Goal: Information Seeking & Learning: Learn about a topic

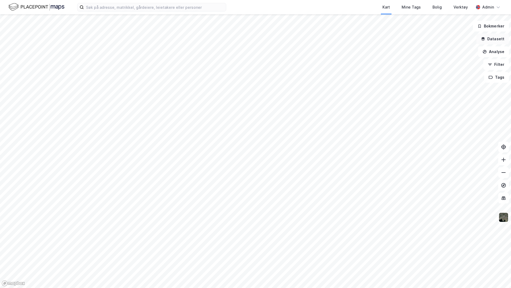
click at [492, 40] on button "Datasett" at bounding box center [493, 39] width 32 height 11
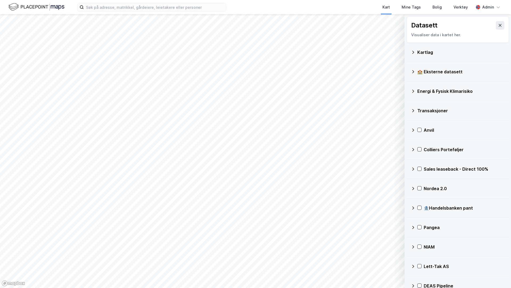
click at [425, 51] on div "Kartlag" at bounding box center [461, 52] width 87 height 6
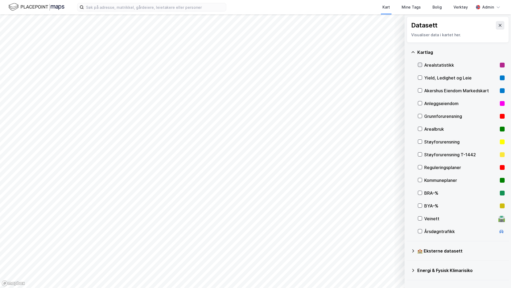
click at [422, 65] on div at bounding box center [420, 65] width 4 height 4
click at [500, 27] on icon at bounding box center [500, 25] width 4 height 4
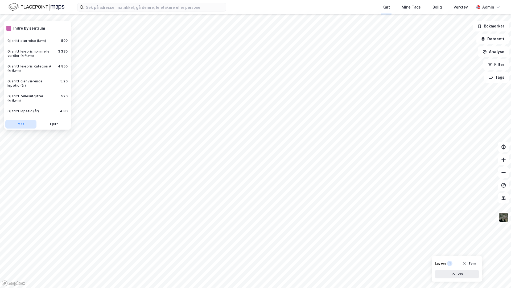
click at [24, 120] on button "Mer" at bounding box center [20, 124] width 31 height 9
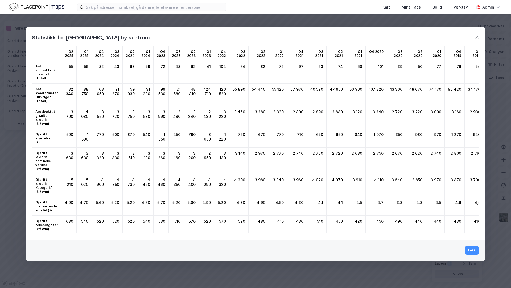
click at [478, 36] on icon at bounding box center [477, 37] width 3 height 3
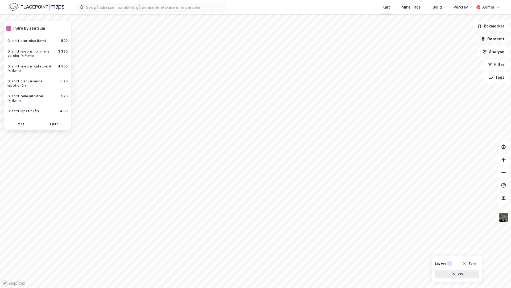
click at [500, 35] on button "Datasett" at bounding box center [493, 39] width 32 height 11
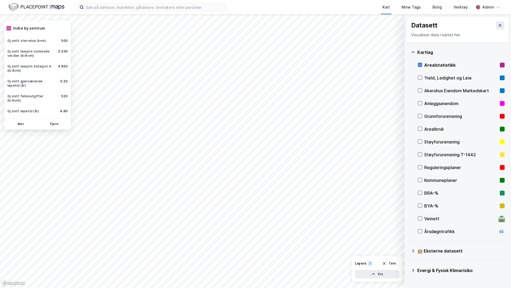
click at [420, 64] on icon at bounding box center [420, 65] width 4 height 4
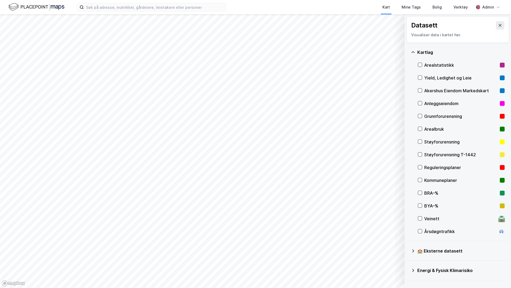
click at [431, 192] on div "BRA–%" at bounding box center [462, 193] width 74 height 6
click at [422, 187] on div "BRA–%" at bounding box center [461, 192] width 87 height 13
click at [422, 202] on div "BYA–%" at bounding box center [461, 205] width 87 height 13
click at [437, 207] on div "BYA–%" at bounding box center [462, 205] width 74 height 6
click at [442, 230] on div "Årsdøgntrafikk" at bounding box center [461, 231] width 72 height 6
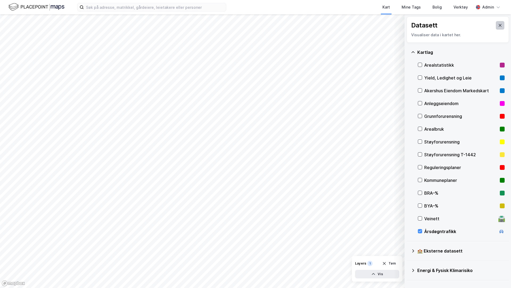
click at [497, 22] on button at bounding box center [500, 25] width 9 height 9
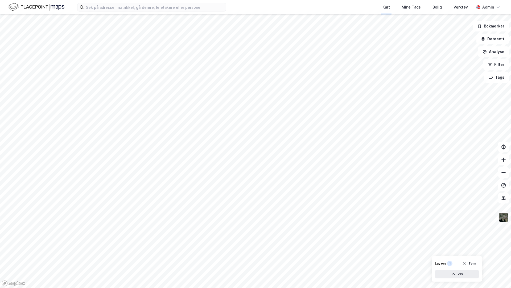
click at [505, 217] on img at bounding box center [504, 217] width 10 height 10
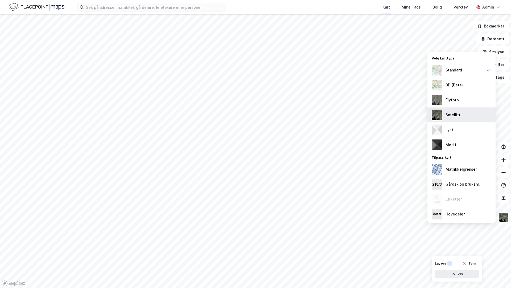
click at [479, 113] on div "Satellitt" at bounding box center [462, 114] width 68 height 15
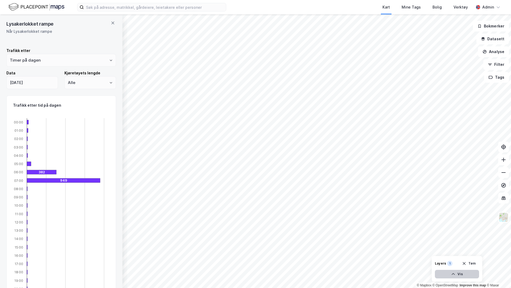
click at [471, 273] on button "Vis" at bounding box center [457, 274] width 44 height 9
click at [456, 261] on icon at bounding box center [455, 262] width 4 height 2
click at [456, 261] on icon at bounding box center [455, 262] width 4 height 4
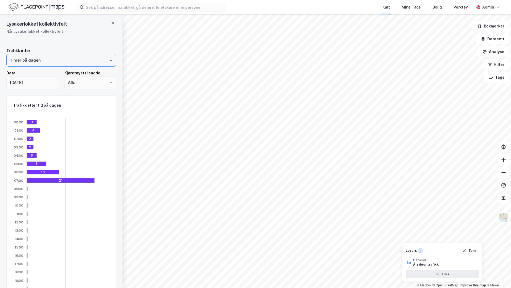
click at [61, 60] on input "Timer på dagen" at bounding box center [61, 60] width 109 height 12
click at [52, 107] on li "År" at bounding box center [61, 111] width 110 height 10
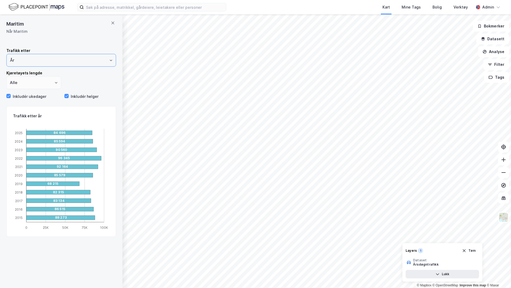
click at [32, 61] on input "År" at bounding box center [61, 60] width 109 height 12
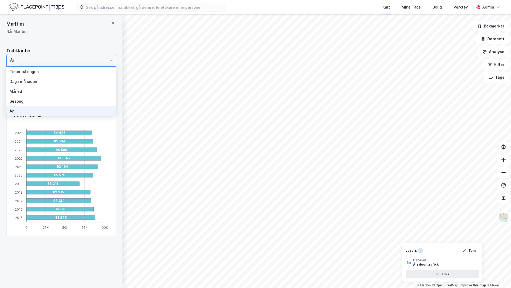
click at [28, 72] on li "Timer på dagen" at bounding box center [61, 72] width 110 height 10
type input "Timer på dagen"
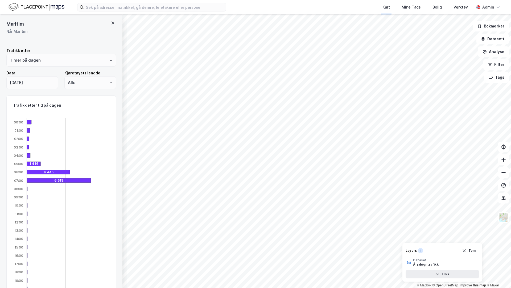
click at [112, 24] on icon at bounding box center [113, 23] width 3 height 3
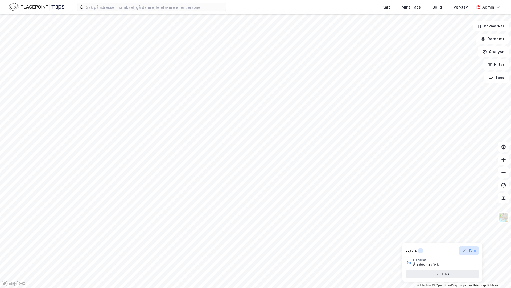
click at [470, 248] on button "Tøm" at bounding box center [469, 250] width 21 height 9
click at [168, 9] on input at bounding box center [155, 7] width 142 height 8
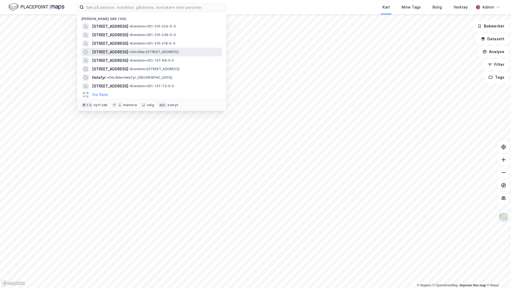
click at [123, 50] on span "Thereses gate 17 B" at bounding box center [110, 52] width 36 height 6
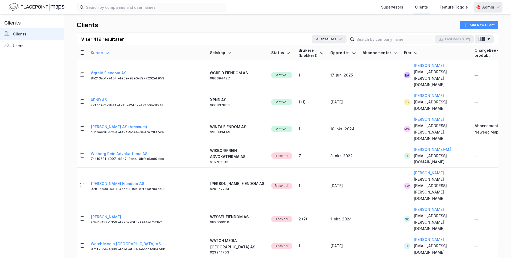
click at [252, 7] on div "Admin" at bounding box center [488, 7] width 29 height 11
click at [252, 31] on div "Logg ut" at bounding box center [452, 33] width 14 height 6
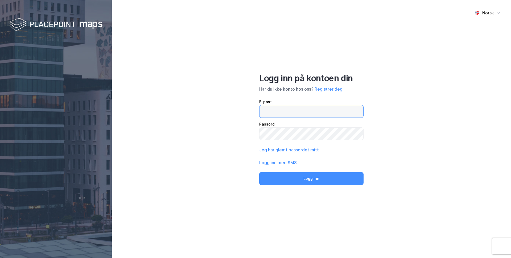
click at [273, 107] on input "email" at bounding box center [312, 111] width 104 height 12
click at [265, 111] on input "email" at bounding box center [312, 111] width 104 height 12
type input "[PERSON_NAME][EMAIL_ADDRESS][DOMAIN_NAME]"
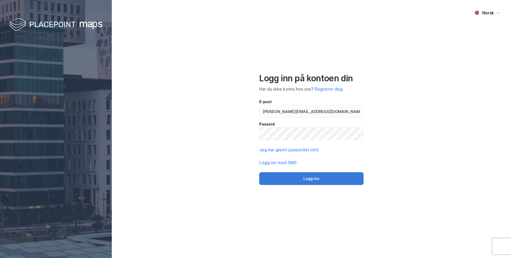
click at [289, 181] on button "Logg inn" at bounding box center [311, 178] width 104 height 13
